Goal: Task Accomplishment & Management: Complete application form

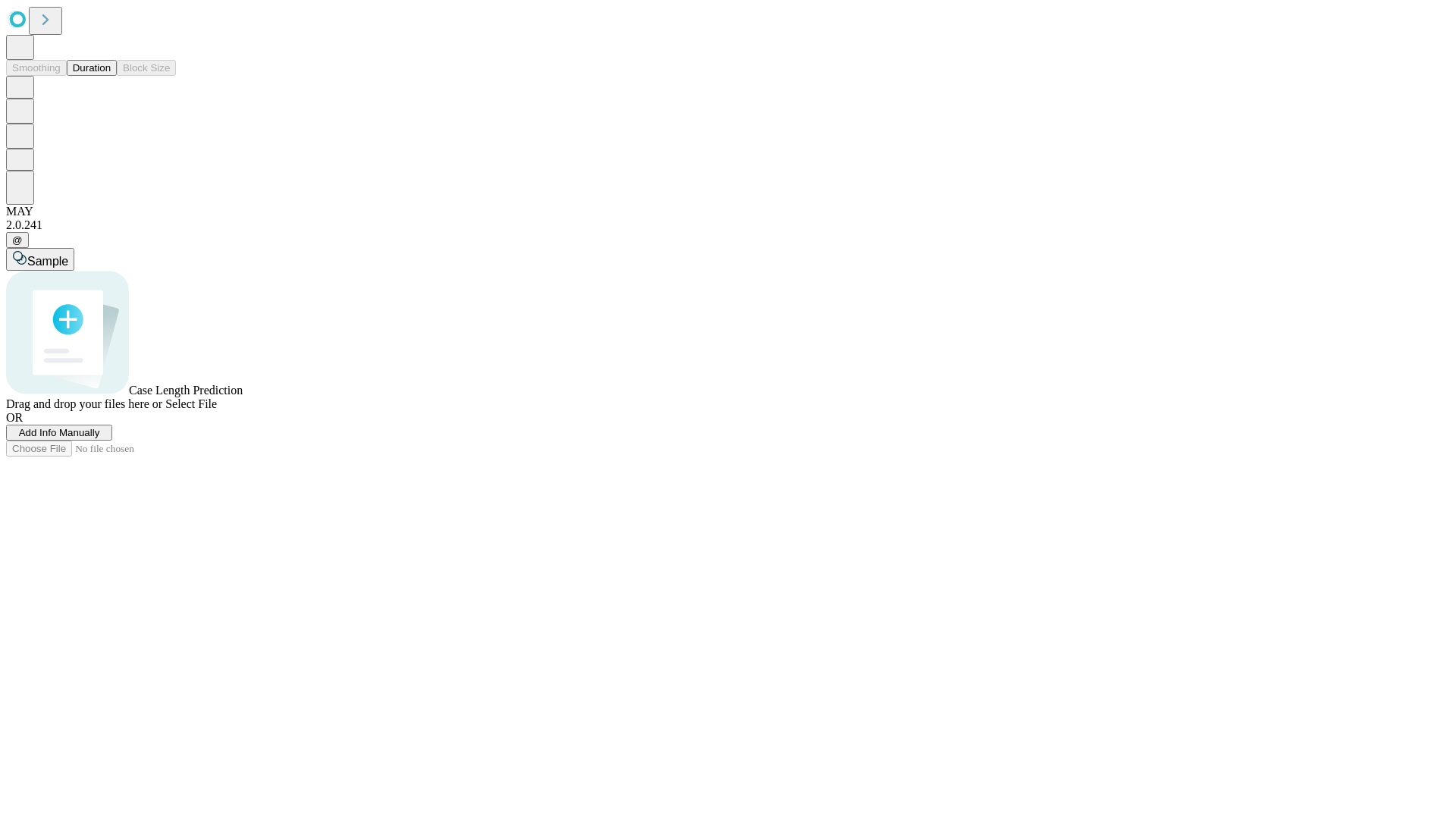
click at [100, 438] on span "Add Info Manually" at bounding box center [59, 433] width 81 height 12
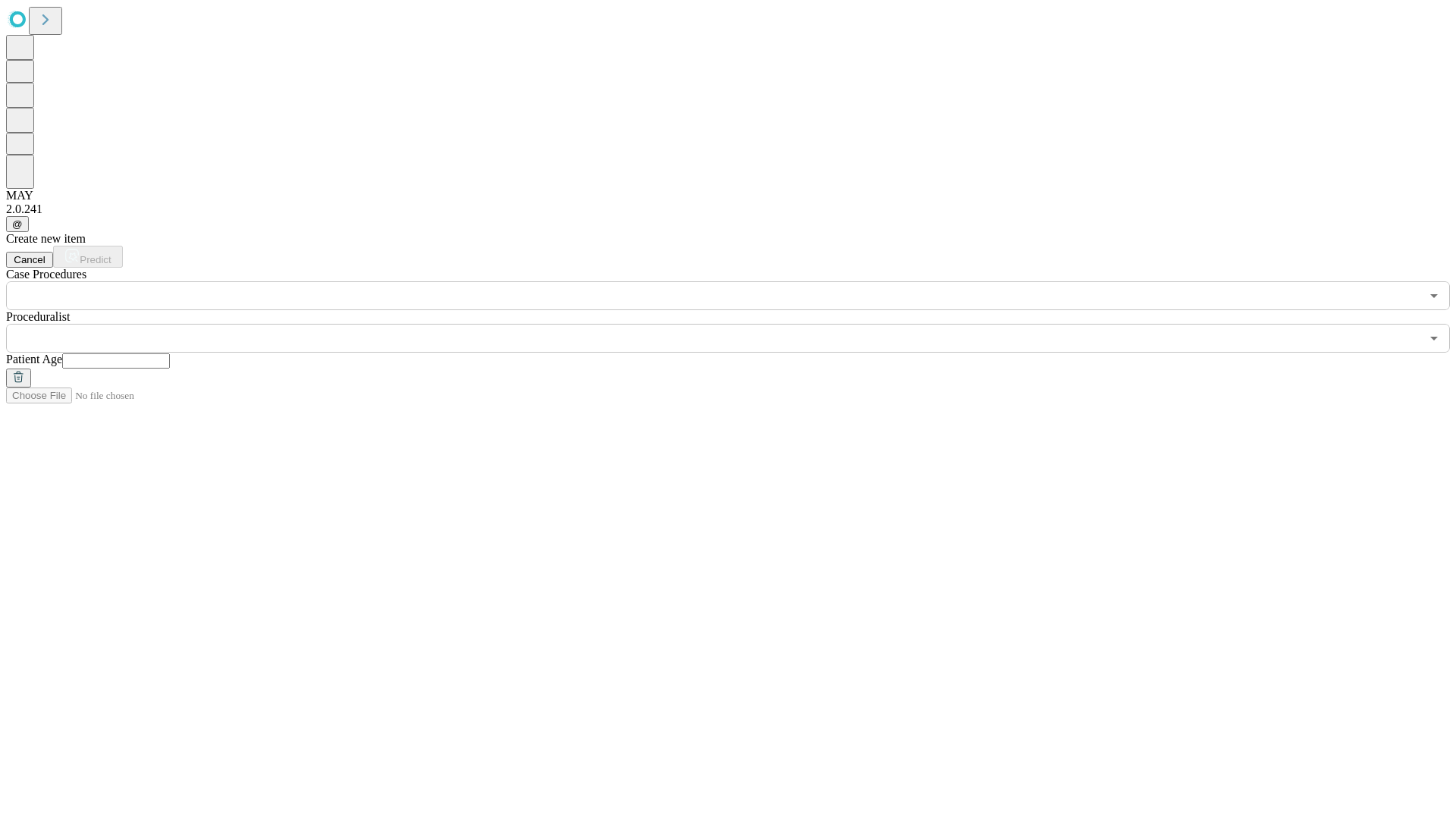
click at [170, 353] on input "text" at bounding box center [115, 361] width 108 height 15
type input "**"
click at [738, 324] on input "text" at bounding box center [713, 338] width 1414 height 28
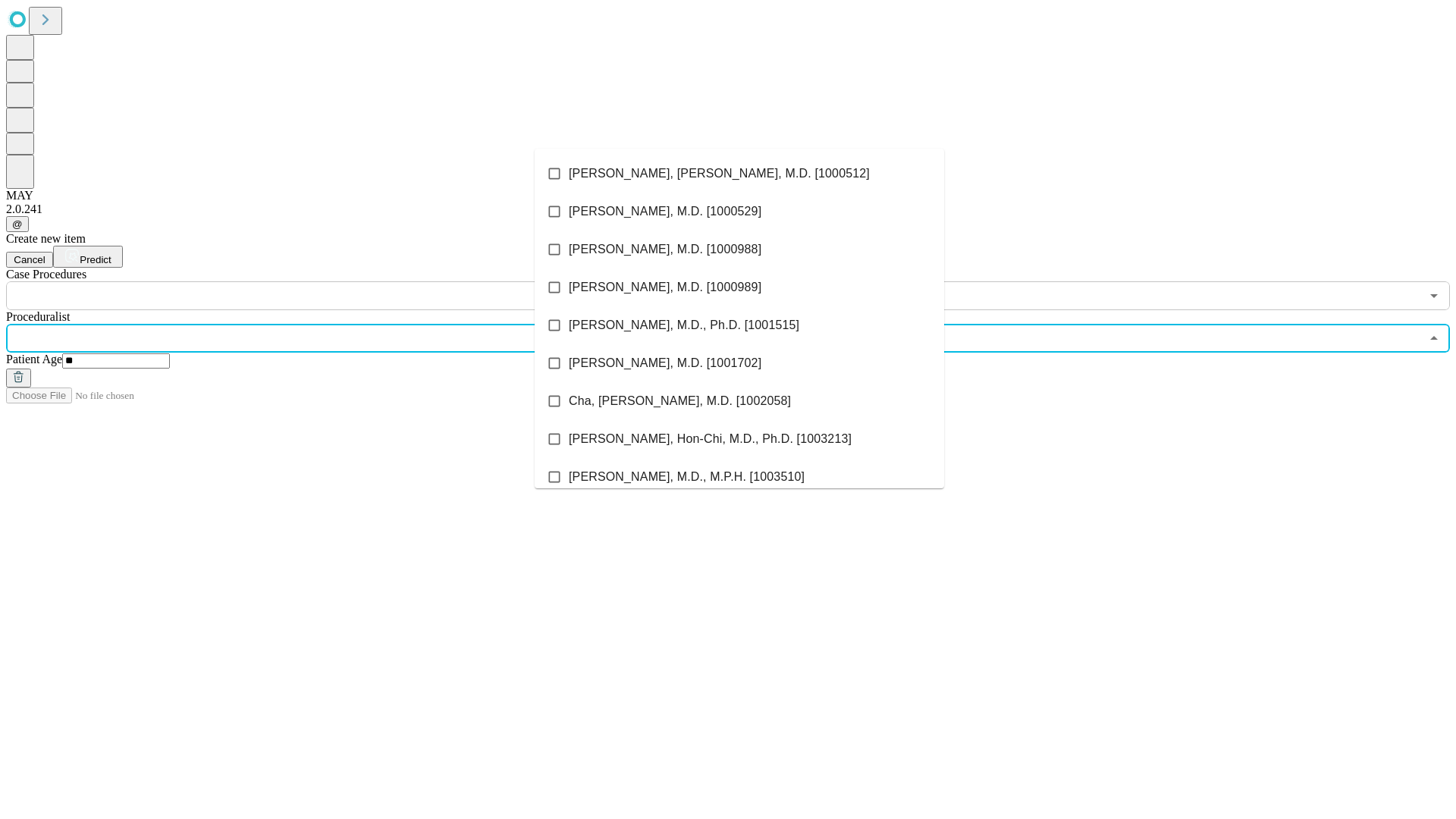
click at [739, 173] on li "[PERSON_NAME], [PERSON_NAME], M.D. [1000512]" at bounding box center [739, 173] width 409 height 38
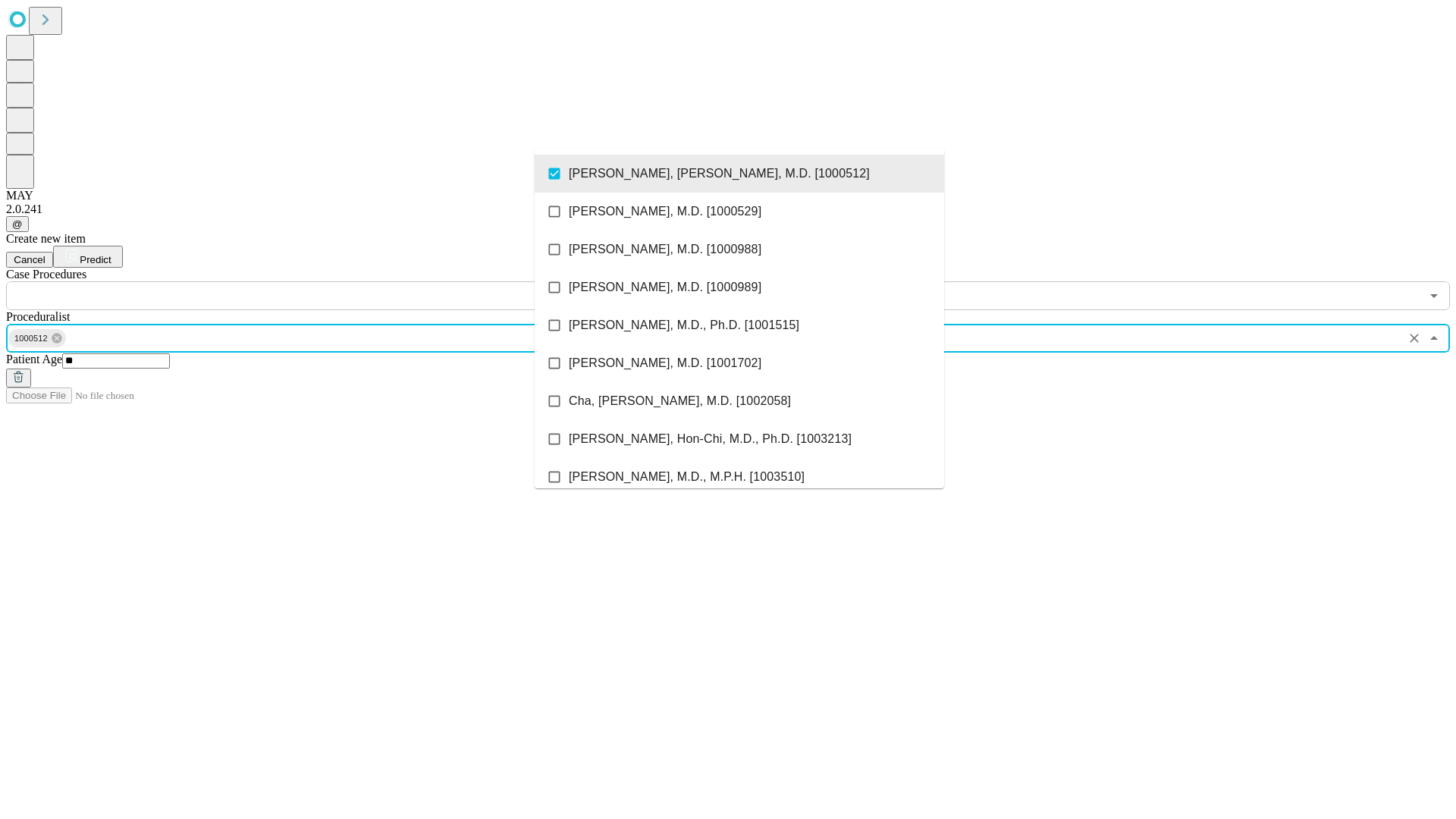
click at [319, 281] on input "text" at bounding box center [713, 295] width 1414 height 28
